Goal: Navigation & Orientation: Find specific page/section

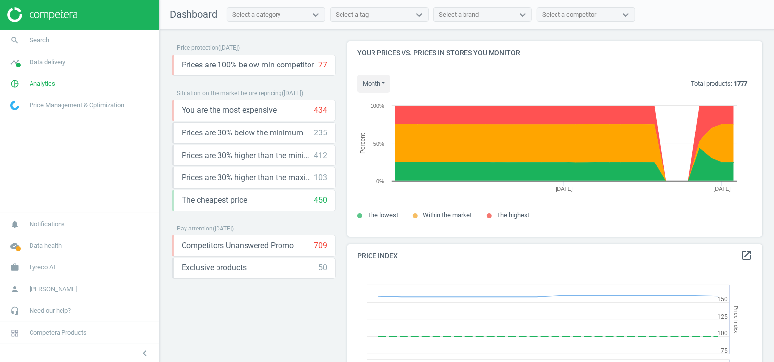
scroll to position [240, 422]
click at [22, 270] on icon "work" at bounding box center [14, 267] width 19 height 19
click at [185, 19] on span "Dashboard" at bounding box center [193, 14] width 47 height 12
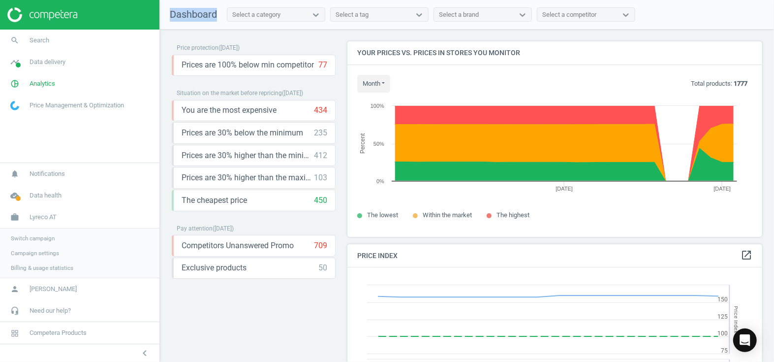
click at [185, 19] on span "Dashboard" at bounding box center [193, 14] width 47 height 12
click at [54, 332] on span "Competera Products" at bounding box center [58, 332] width 57 height 9
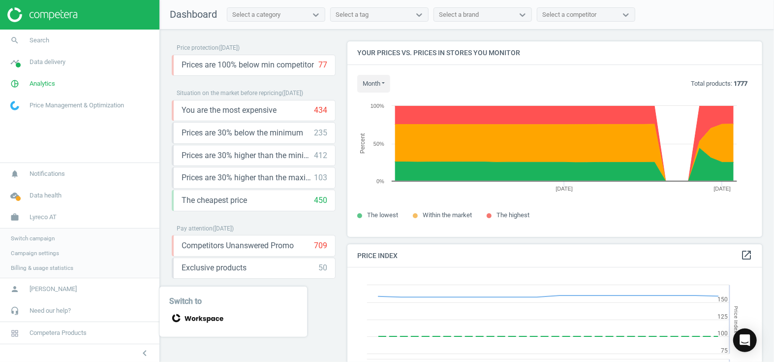
click at [189, 318] on icon at bounding box center [196, 318] width 54 height 14
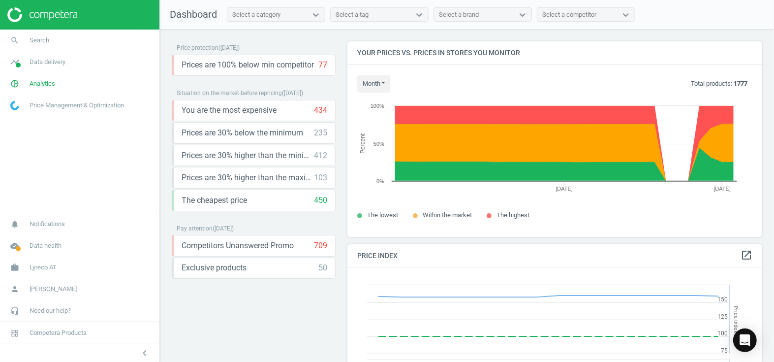
scroll to position [240, 422]
